Goal: Task Accomplishment & Management: Complete application form

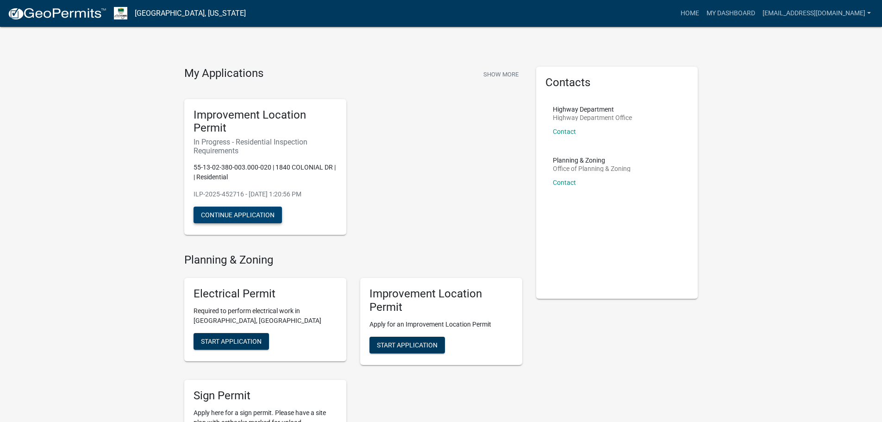
click at [245, 214] on button "Continue Application" at bounding box center [238, 215] width 88 height 17
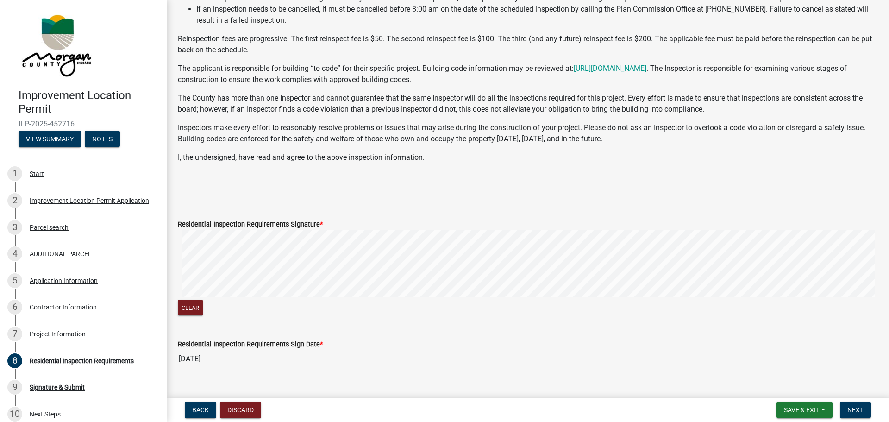
scroll to position [124, 0]
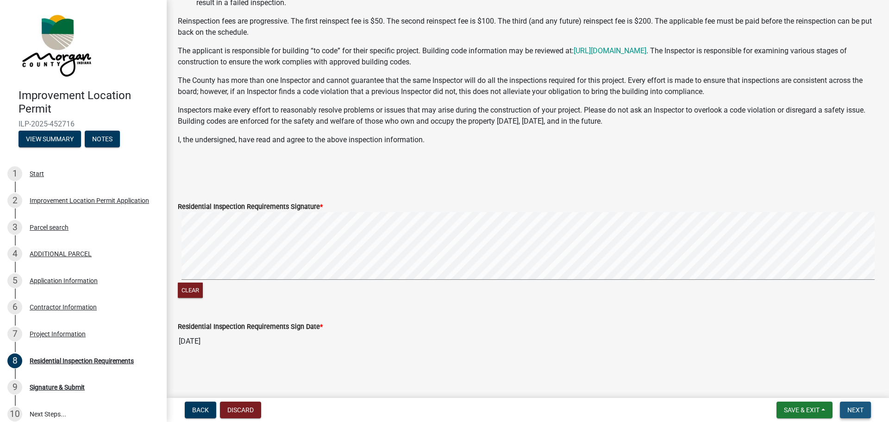
click at [855, 410] on span "Next" at bounding box center [856, 409] width 16 height 7
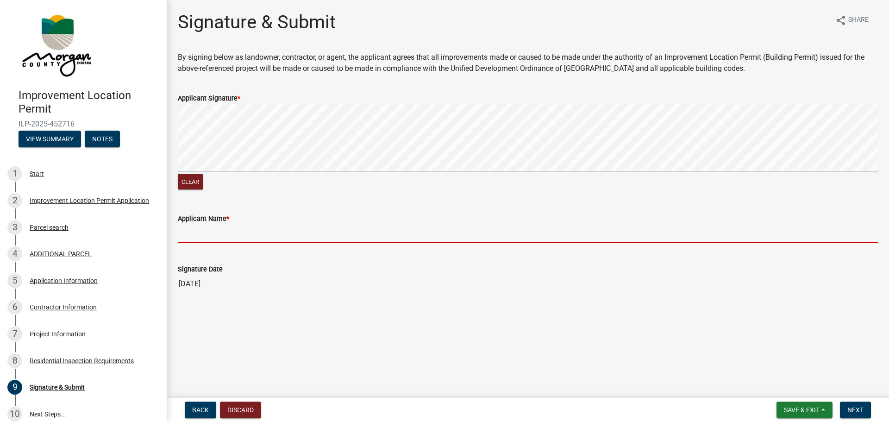
click at [217, 232] on input "Applicant Name *" at bounding box center [528, 233] width 700 height 19
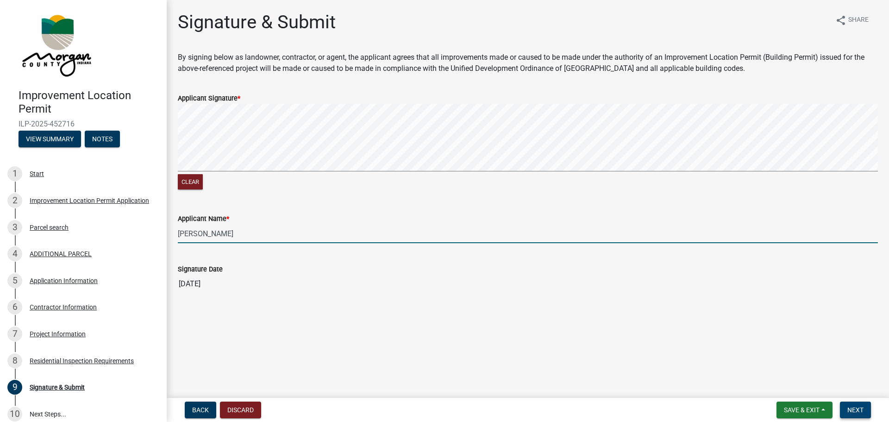
type input "Jeremy Burke"
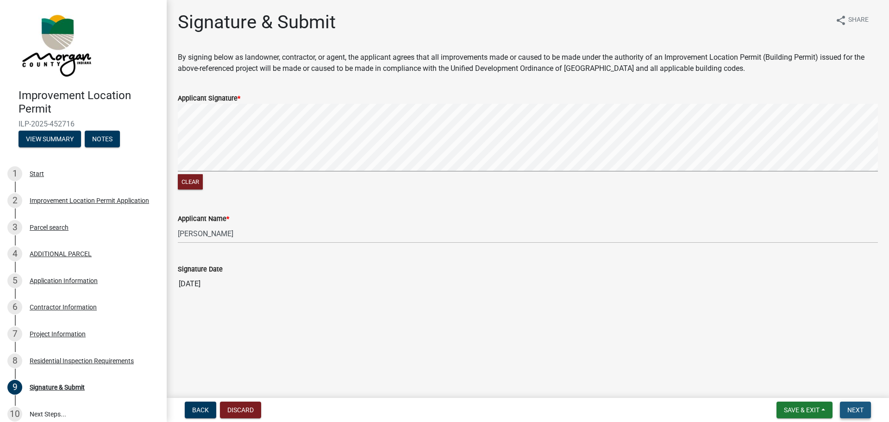
click at [854, 410] on span "Next" at bounding box center [856, 409] width 16 height 7
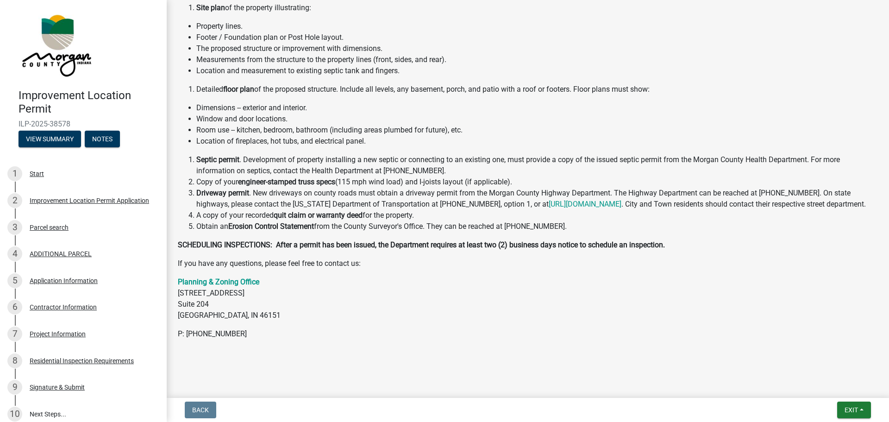
scroll to position [203, 0]
click at [848, 410] on span "Exit" at bounding box center [851, 409] width 13 height 7
click at [816, 385] on button "Save & Exit" at bounding box center [834, 386] width 74 height 22
